Goal: Complete application form: Complete application form

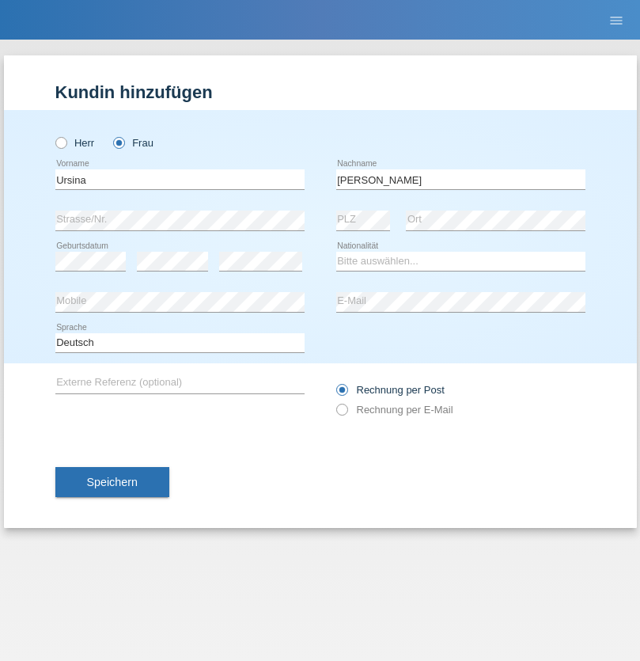
type input "[PERSON_NAME]"
select select "CH"
select select "en"
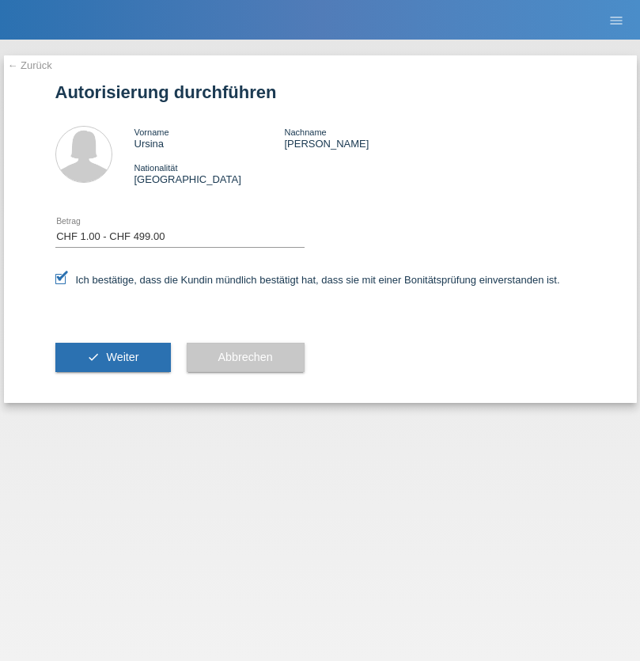
select select "1"
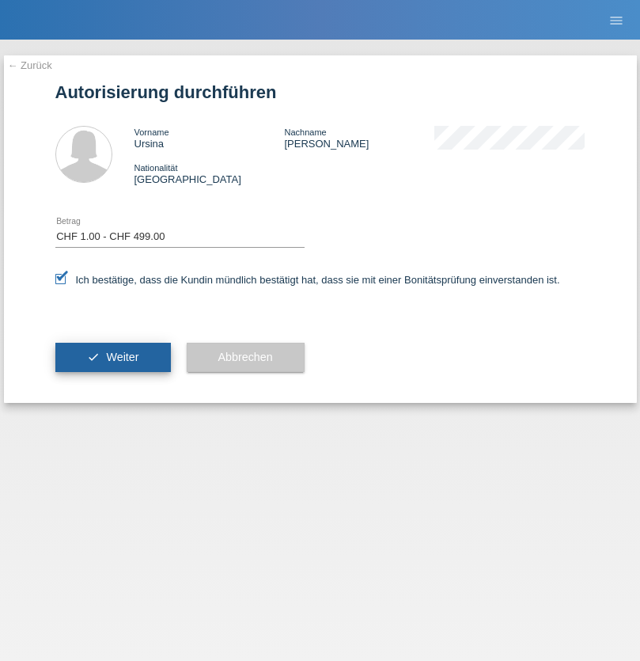
click at [112, 357] on span "Weiter" at bounding box center [122, 357] width 32 height 13
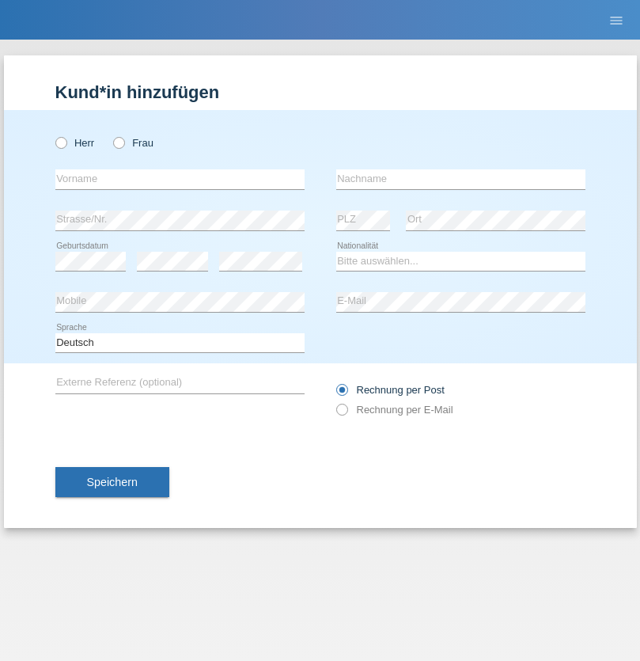
radio input "true"
click at [180, 179] on input "text" at bounding box center [179, 179] width 249 height 20
type input "Jean Panda"
click at [461, 179] on input "text" at bounding box center [460, 179] width 249 height 20
type input "Panda nzinga"
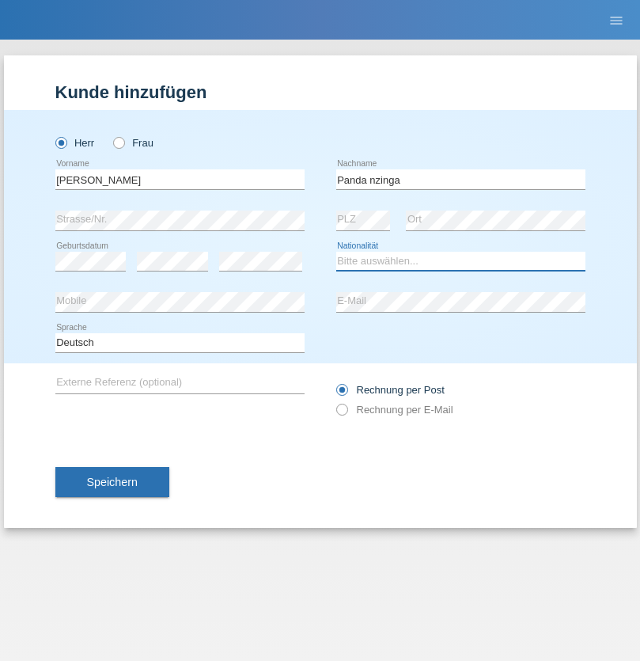
select select "MN"
select select "C"
select select "28"
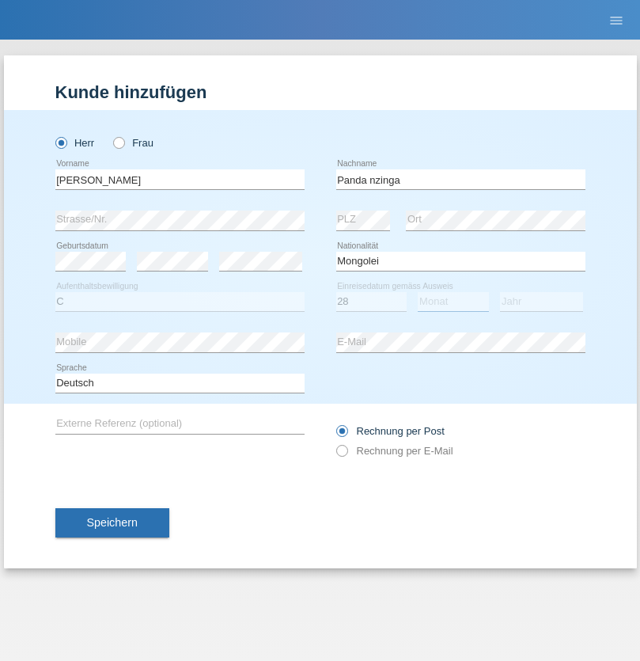
select select "11"
select select "2001"
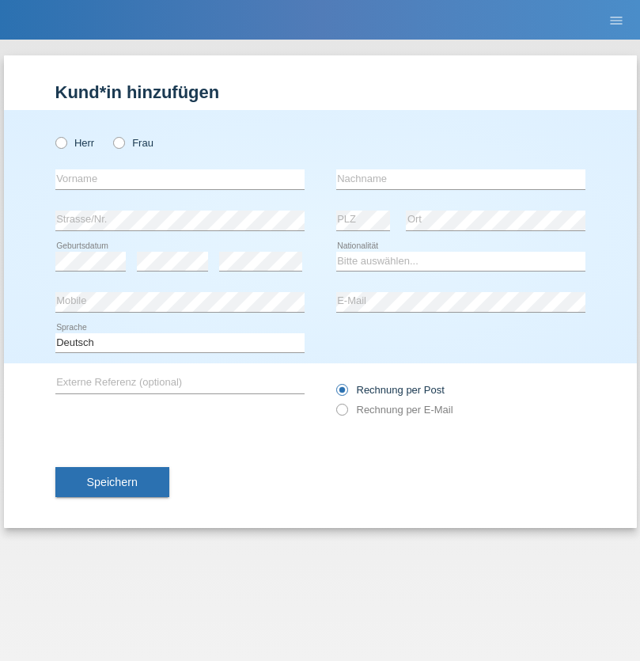
radio input "true"
select select "HU"
select select "C"
select select "30"
select select "10"
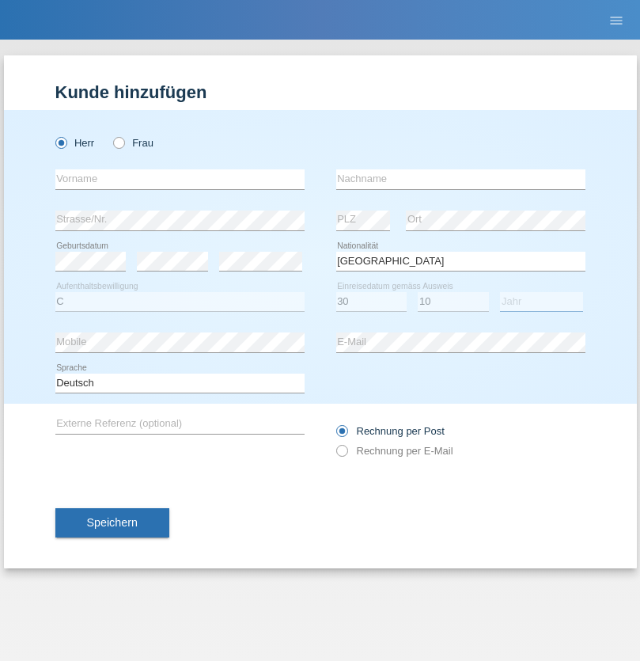
select select "2021"
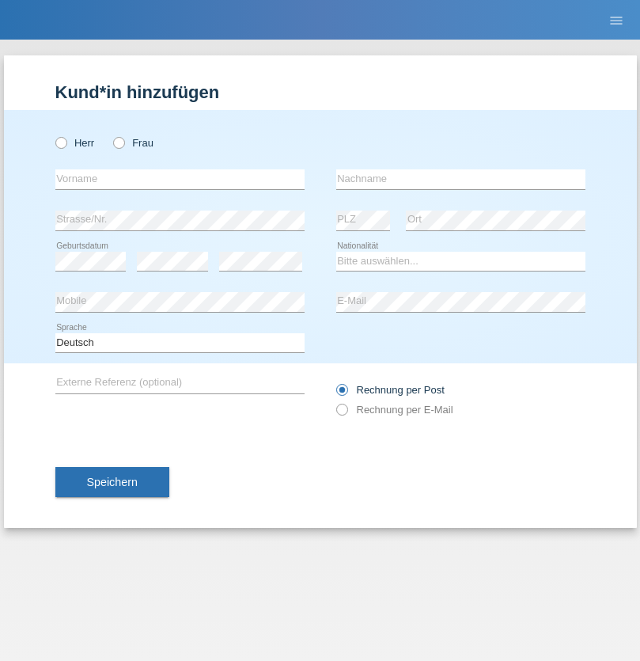
radio input "true"
click at [180, 179] on input "text" at bounding box center [179, 179] width 249 height 20
type input "firat"
click at [461, 179] on input "text" at bounding box center [460, 179] width 249 height 20
type input "kara"
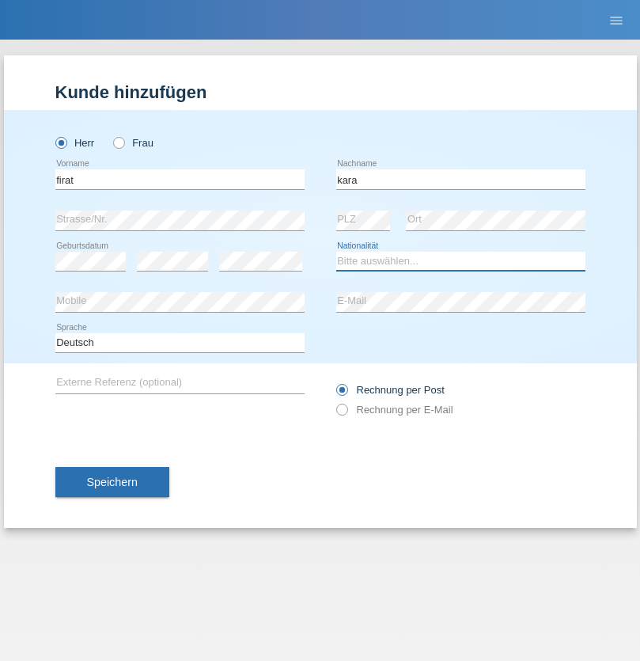
select select "CH"
